Goal: Transaction & Acquisition: Purchase product/service

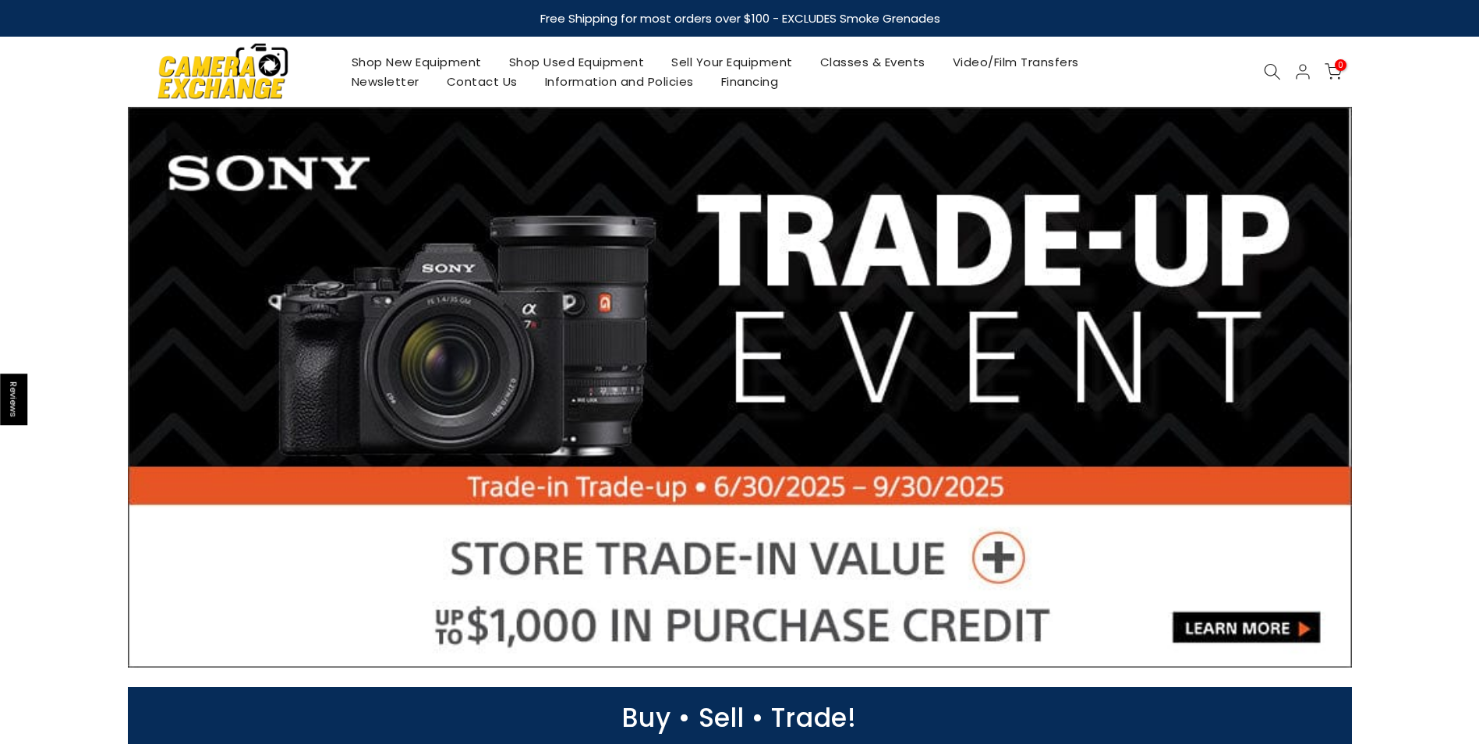
click at [595, 58] on link "Shop Used Equipment" at bounding box center [576, 61] width 163 height 19
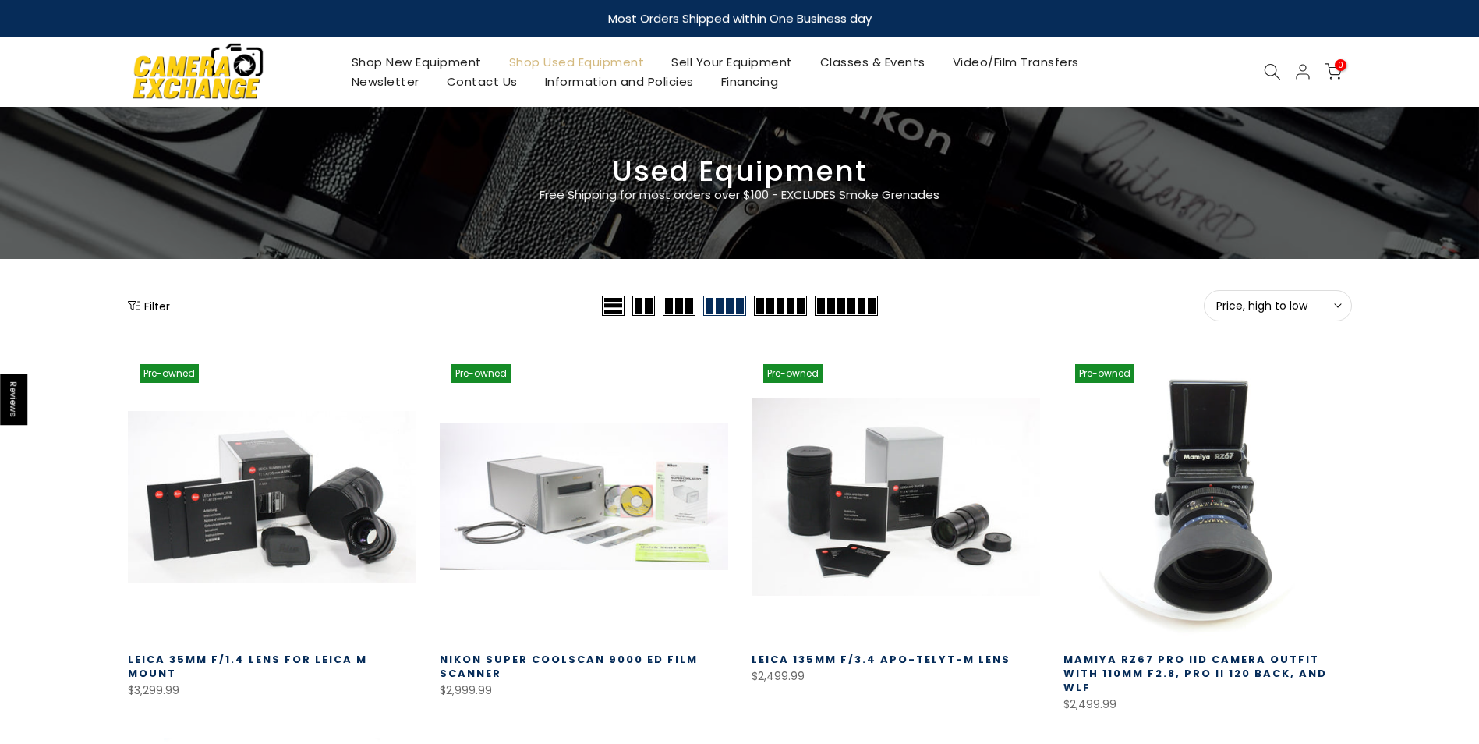
click at [154, 305] on button "Filter" at bounding box center [149, 306] width 42 height 16
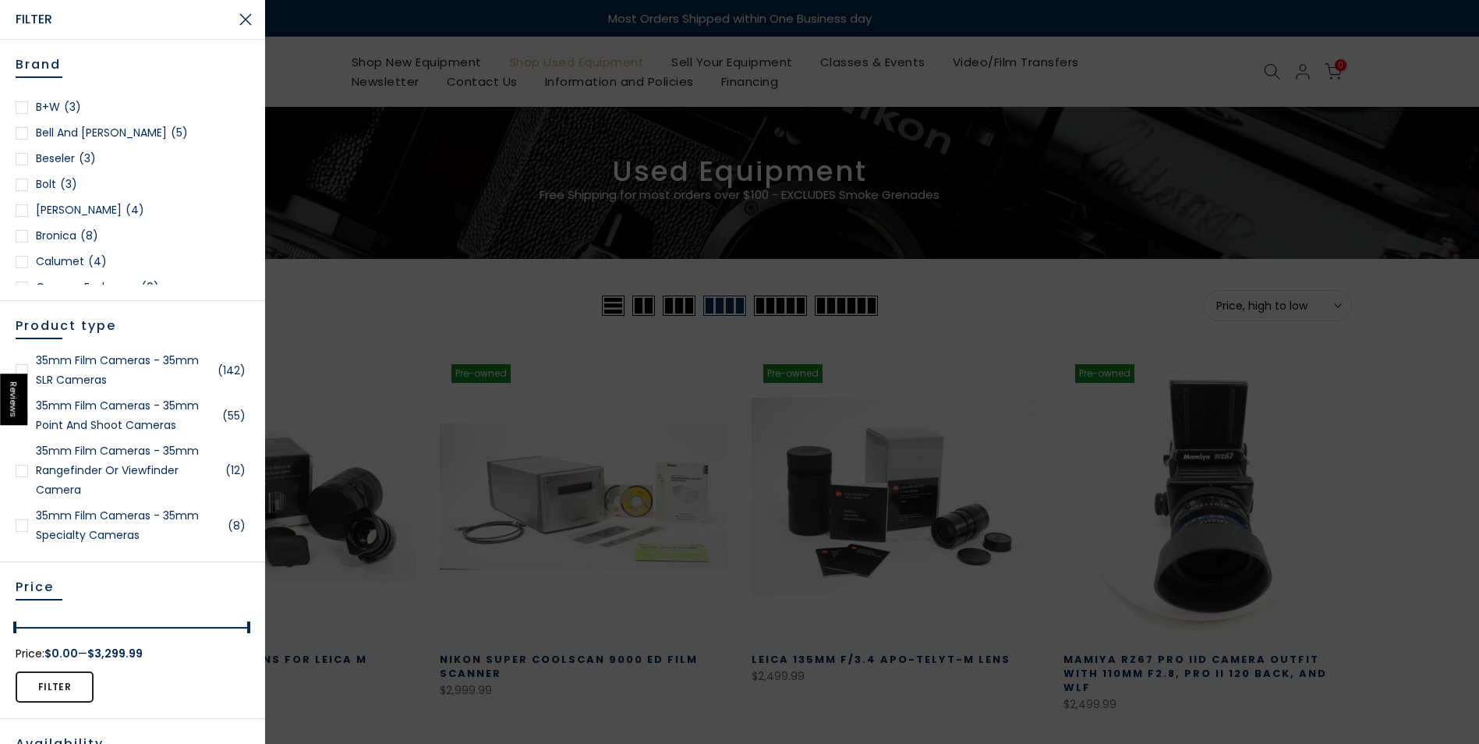
scroll to position [156, 0]
click at [24, 223] on div at bounding box center [22, 227] width 12 height 12
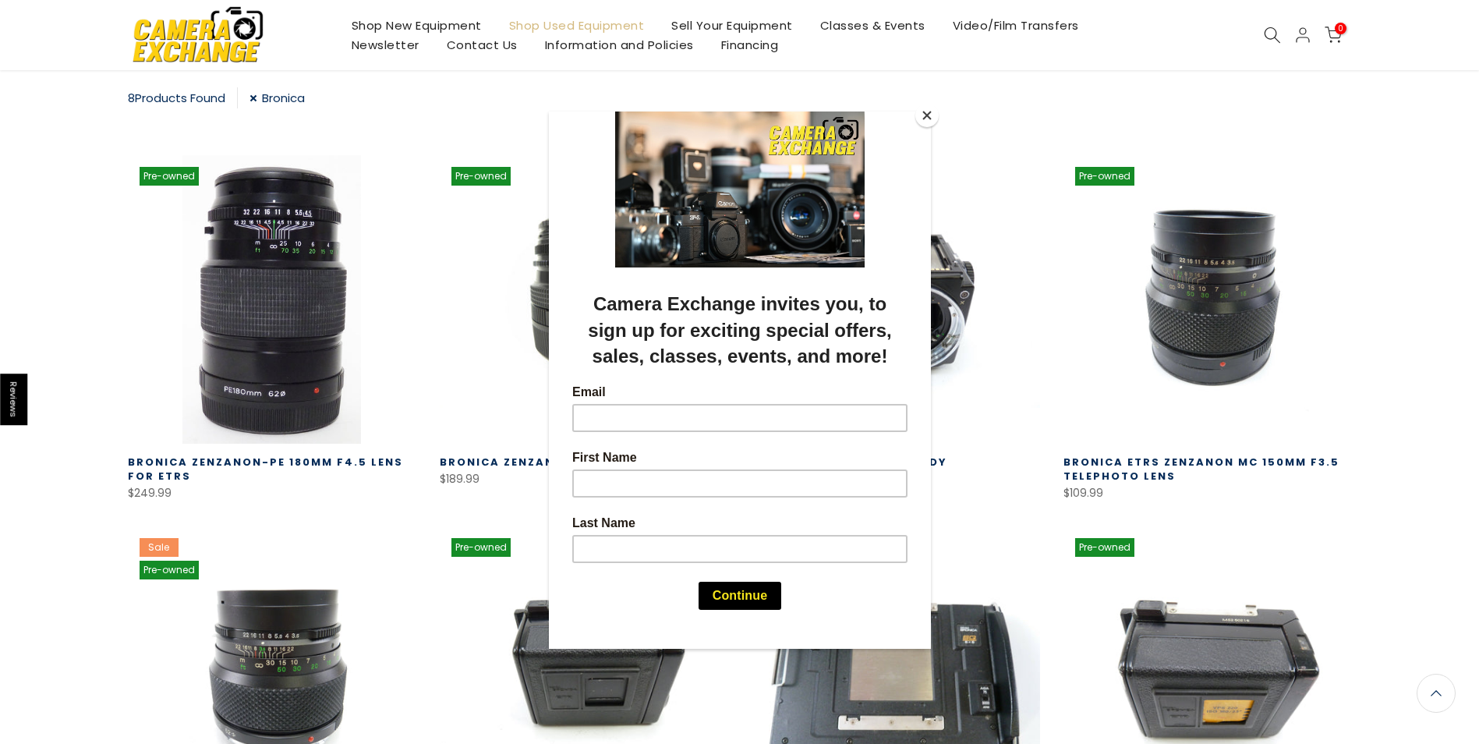
scroll to position [274, 0]
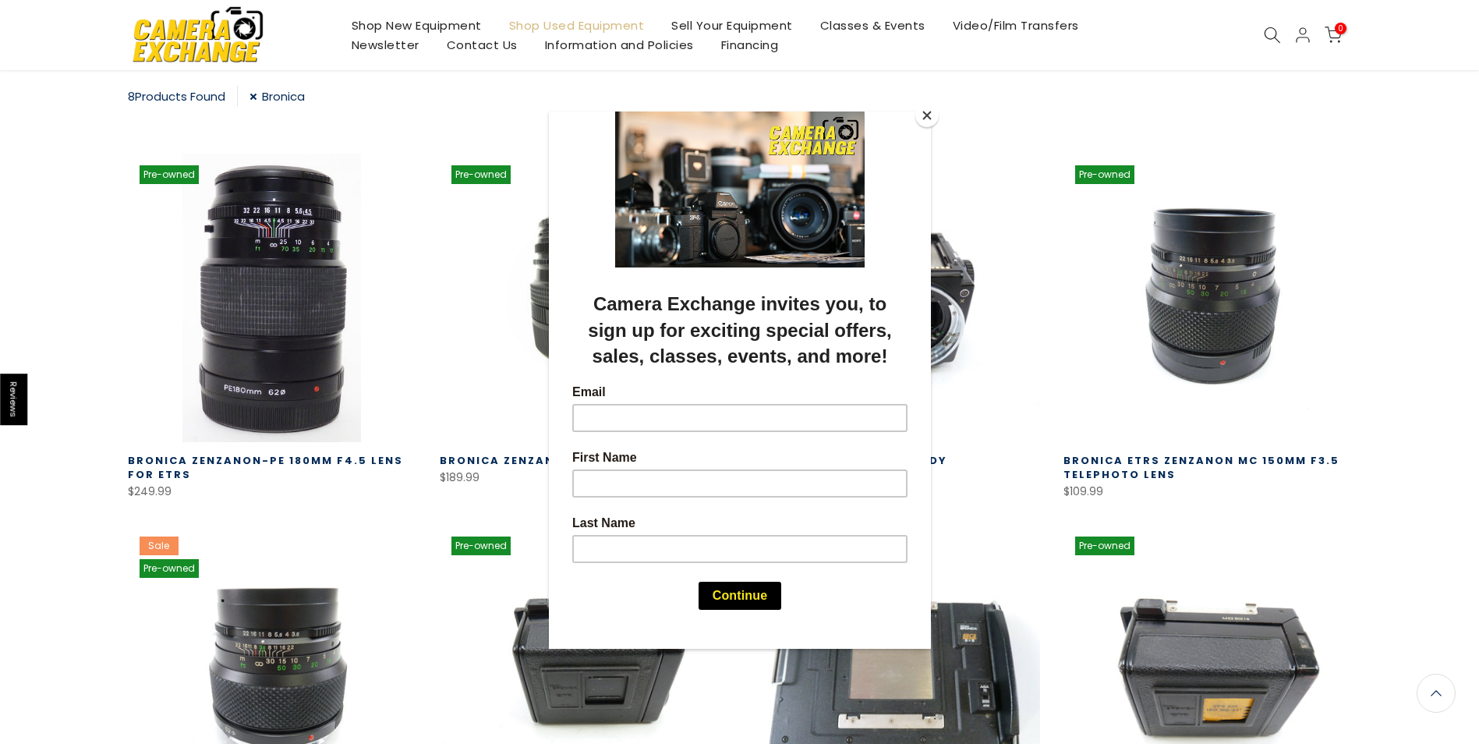
click at [931, 121] on button "Close" at bounding box center [926, 115] width 23 height 23
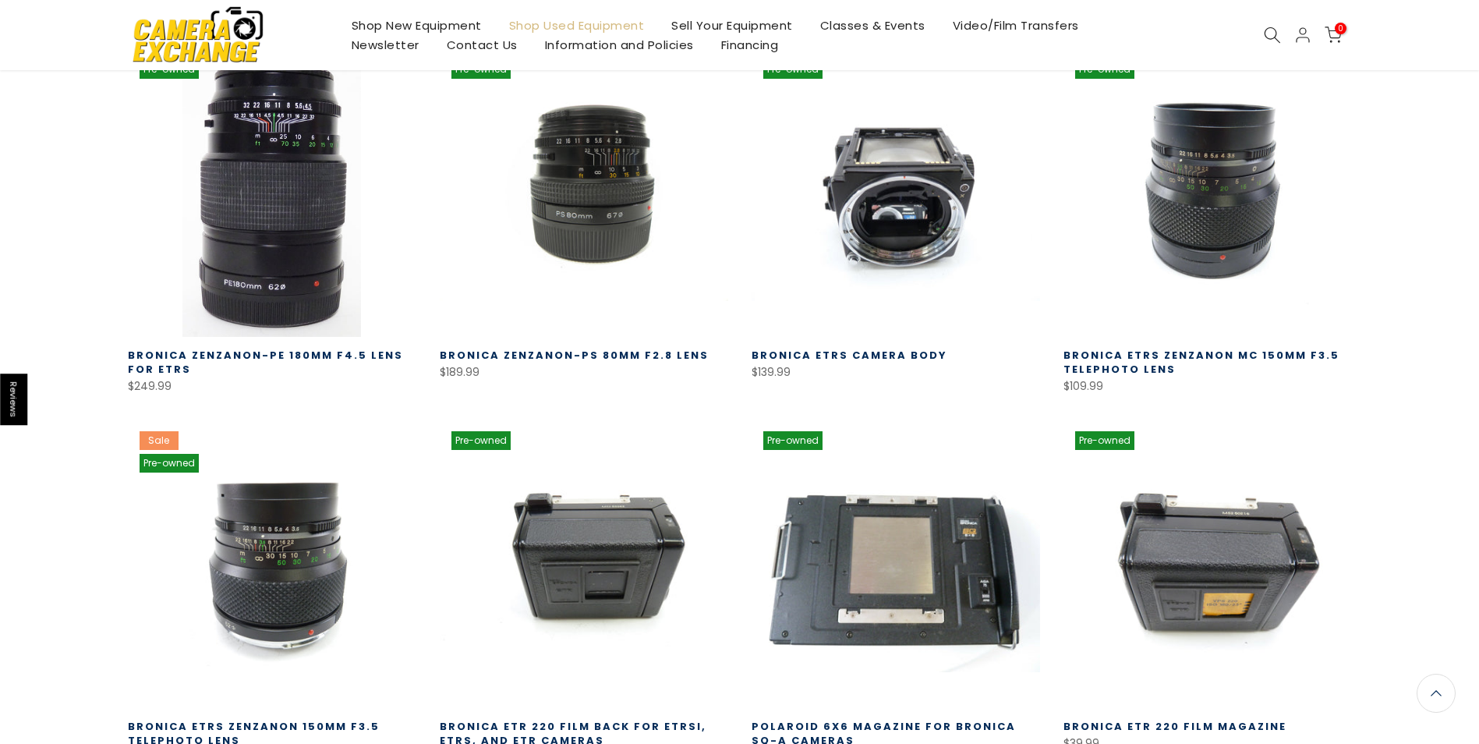
scroll to position [352, 0]
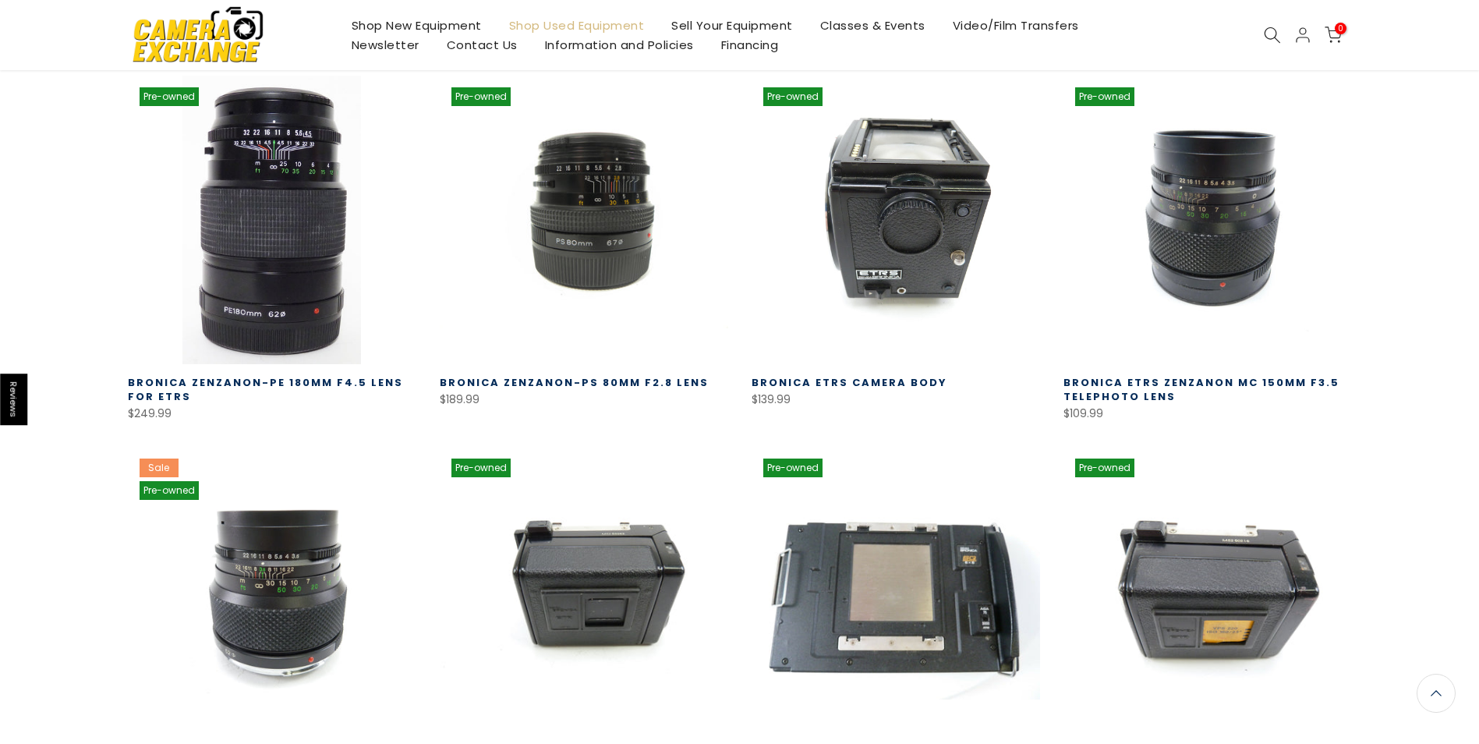
click at [878, 207] on link at bounding box center [895, 220] width 288 height 288
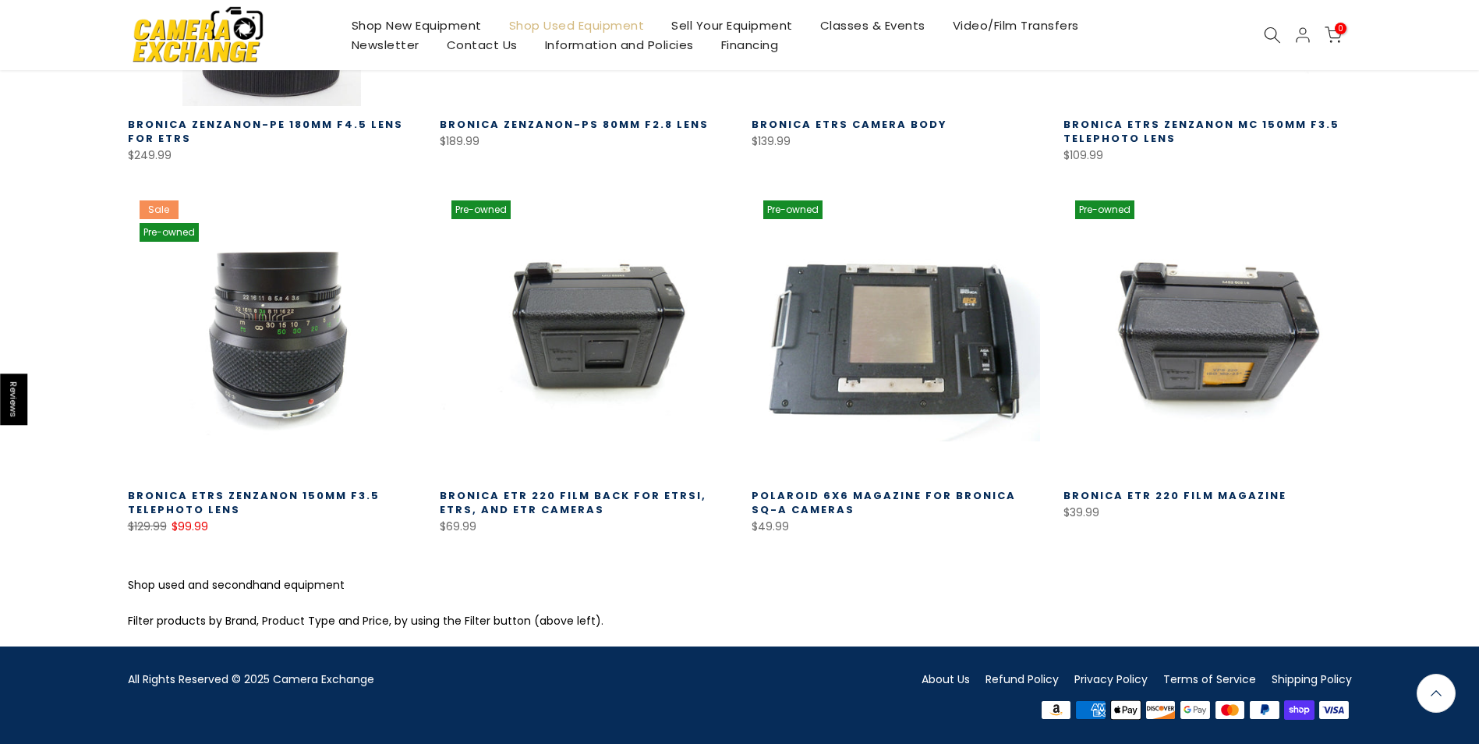
scroll to position [612, 0]
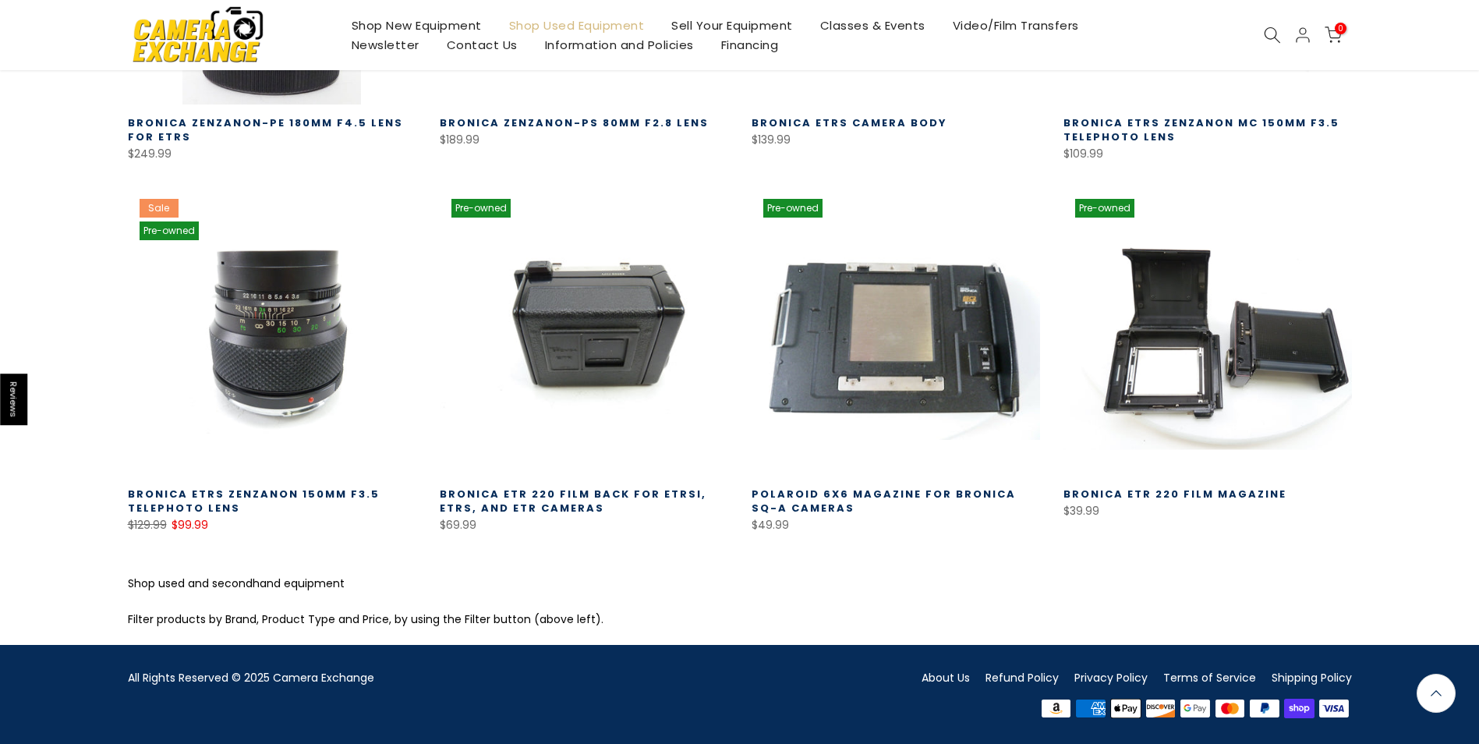
click at [1202, 360] on link at bounding box center [1207, 331] width 288 height 288
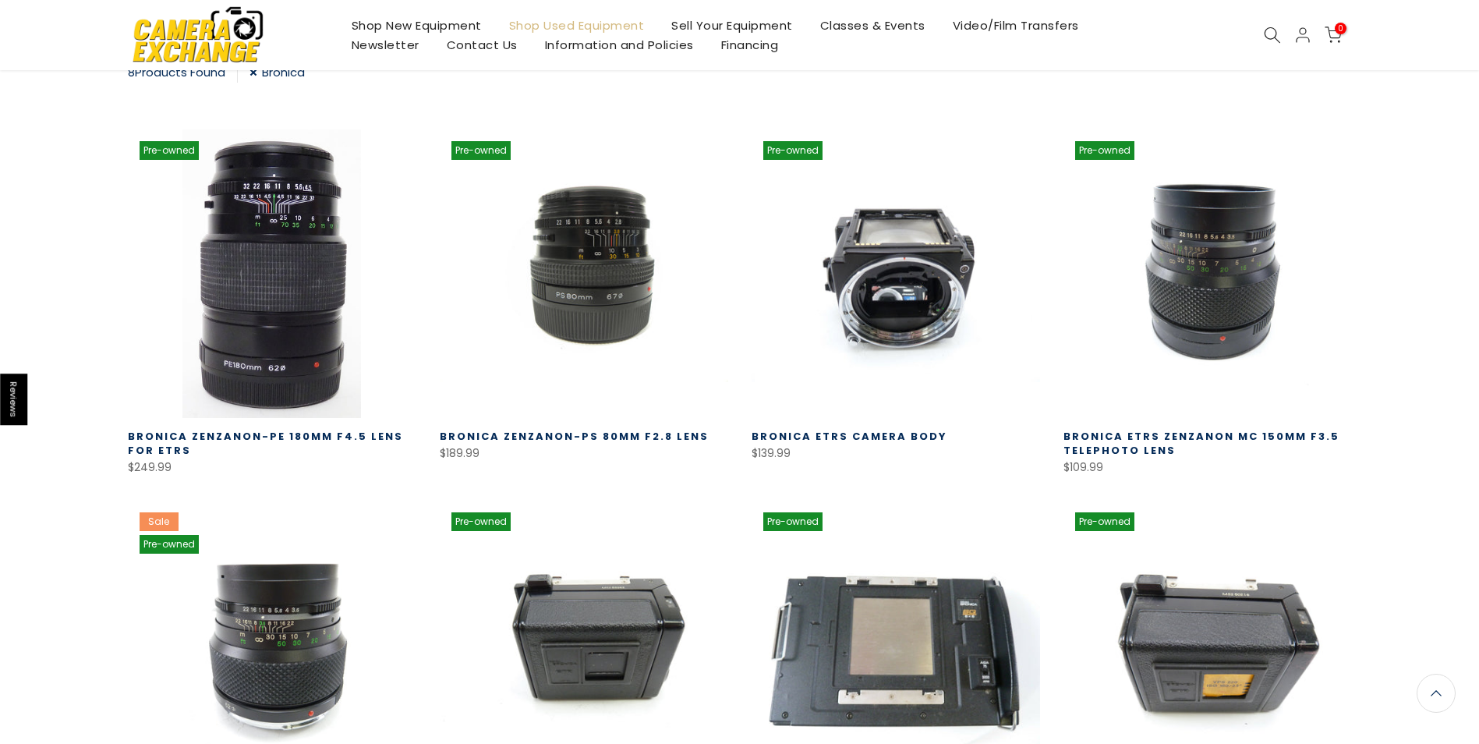
scroll to position [300, 0]
